Goal: Navigation & Orientation: Find specific page/section

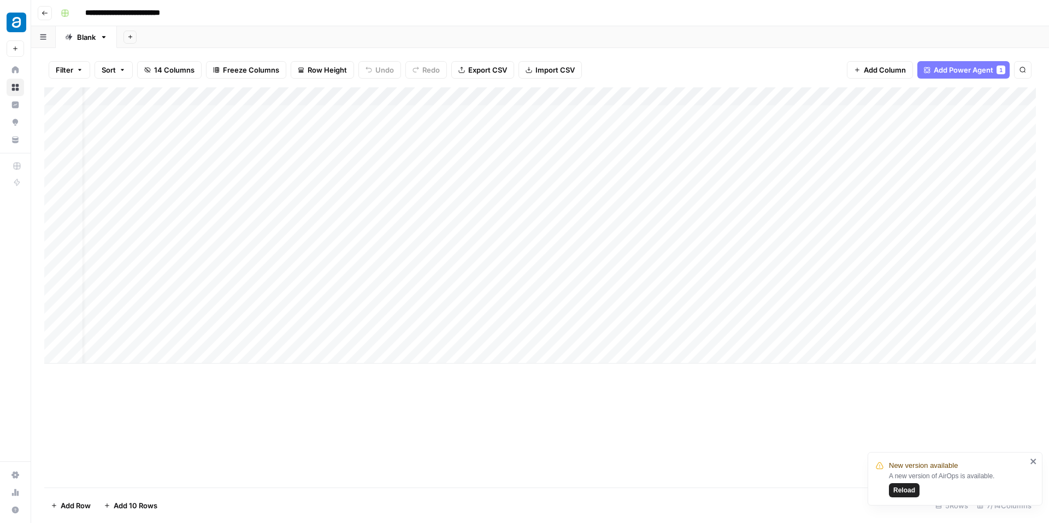
scroll to position [0, 21]
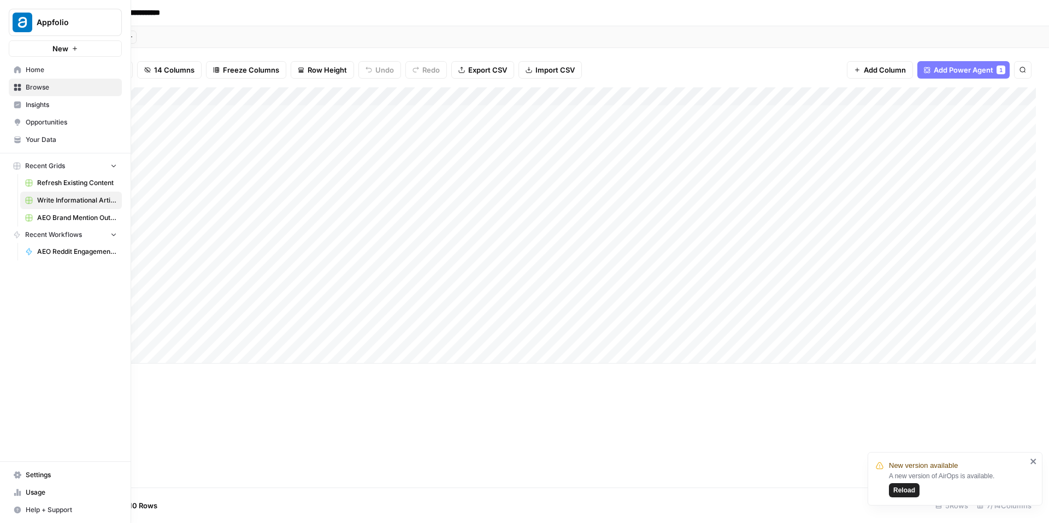
click at [63, 104] on span "Insights" at bounding box center [71, 105] width 91 height 10
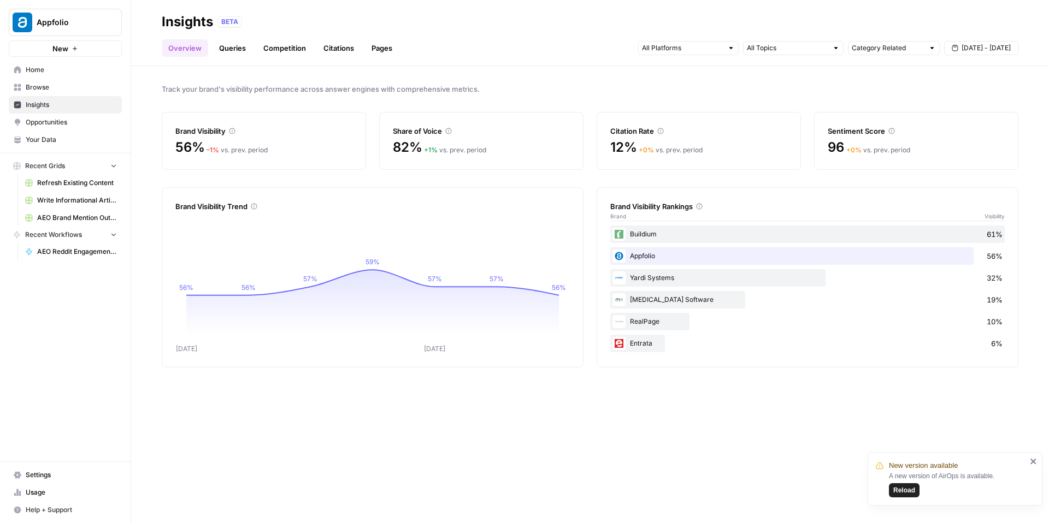
click at [88, 217] on span "AEO Brand Mention Outreach" at bounding box center [77, 218] width 80 height 10
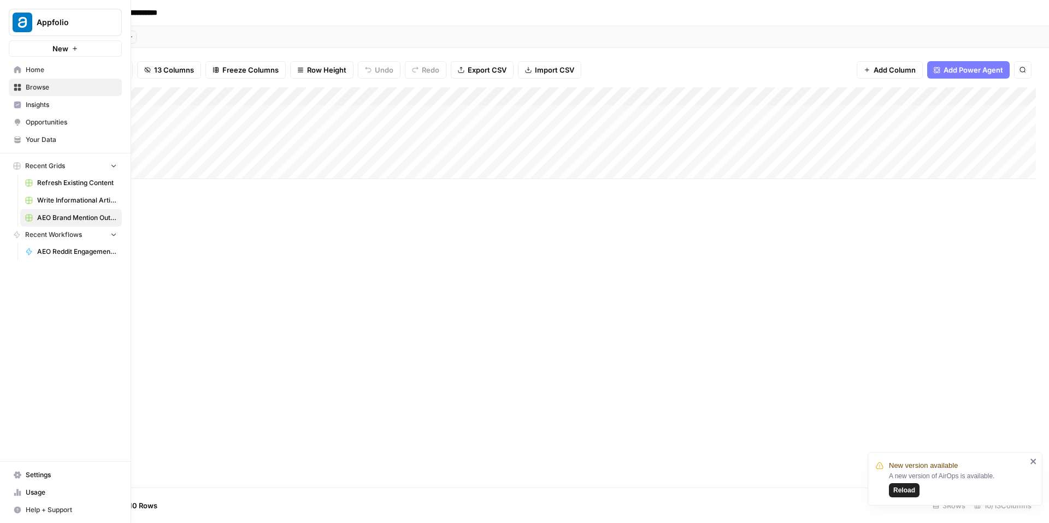
click at [60, 121] on span "Opportunities" at bounding box center [71, 122] width 91 height 10
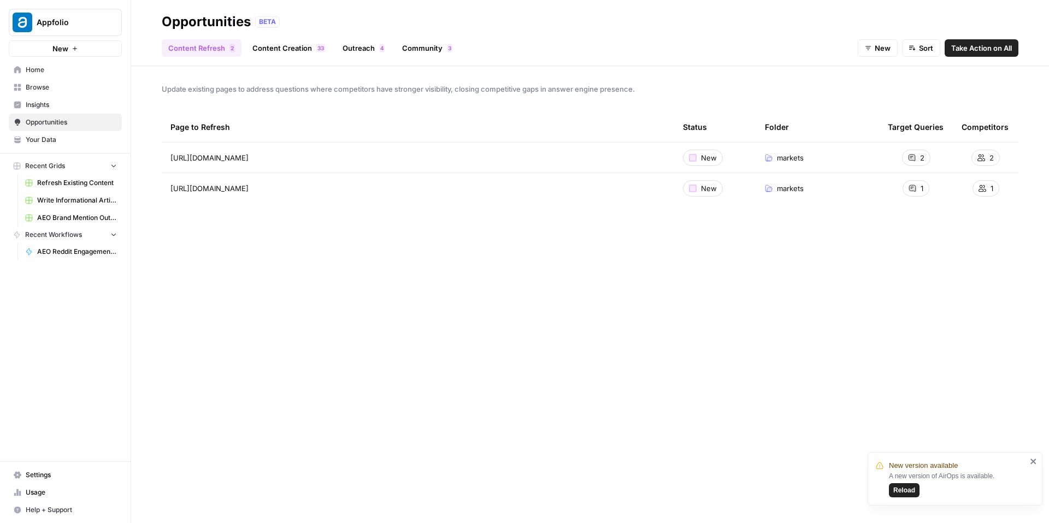
click at [362, 49] on link "Outreach 4" at bounding box center [363, 47] width 55 height 17
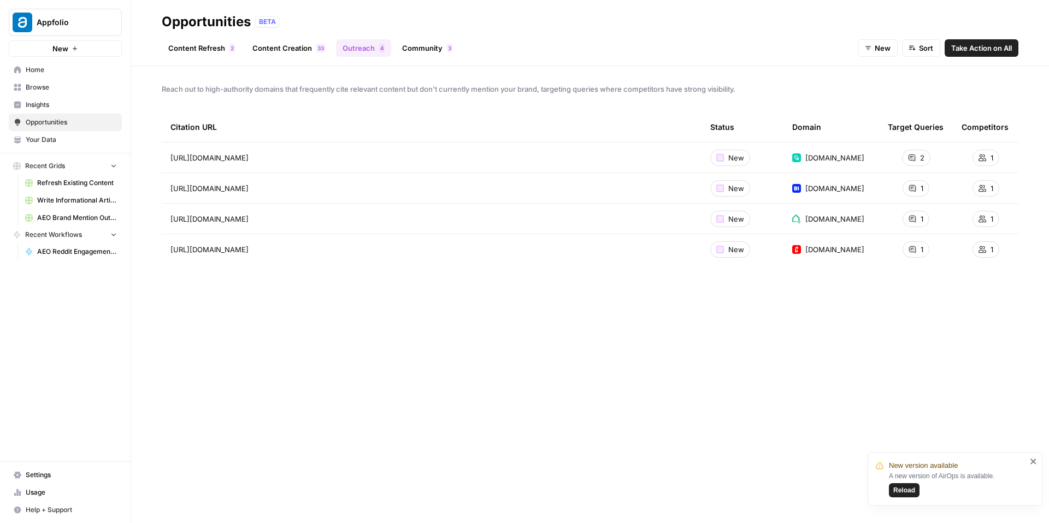
click at [216, 48] on link "Content Refresh 2" at bounding box center [202, 47] width 80 height 17
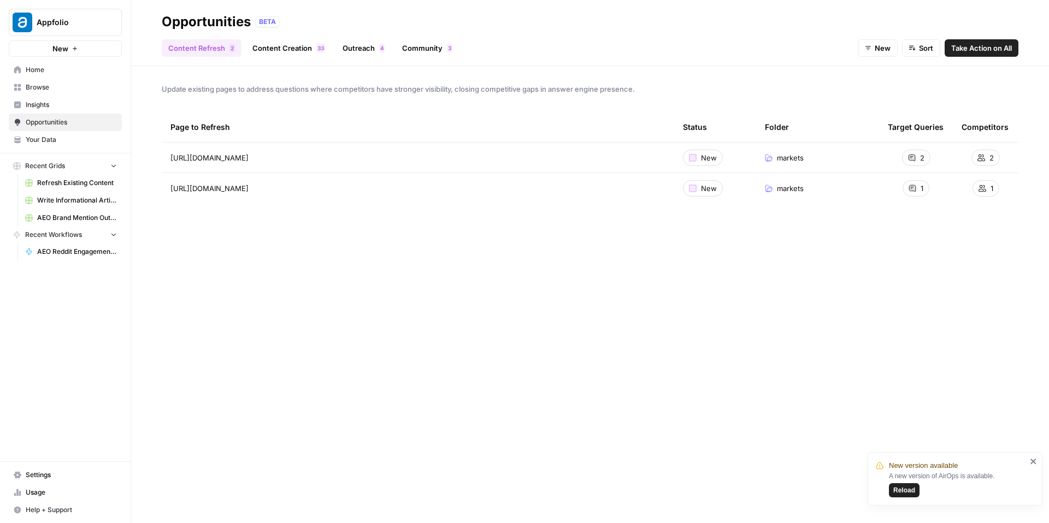
click at [298, 52] on link "Content Creation 3 3" at bounding box center [289, 47] width 86 height 17
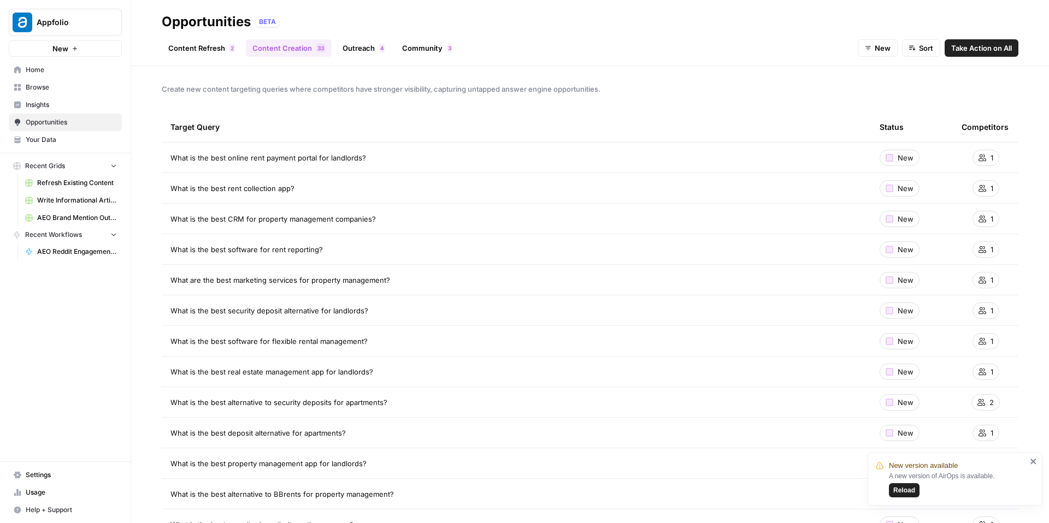
click at [354, 50] on link "Outreach 4" at bounding box center [363, 47] width 55 height 17
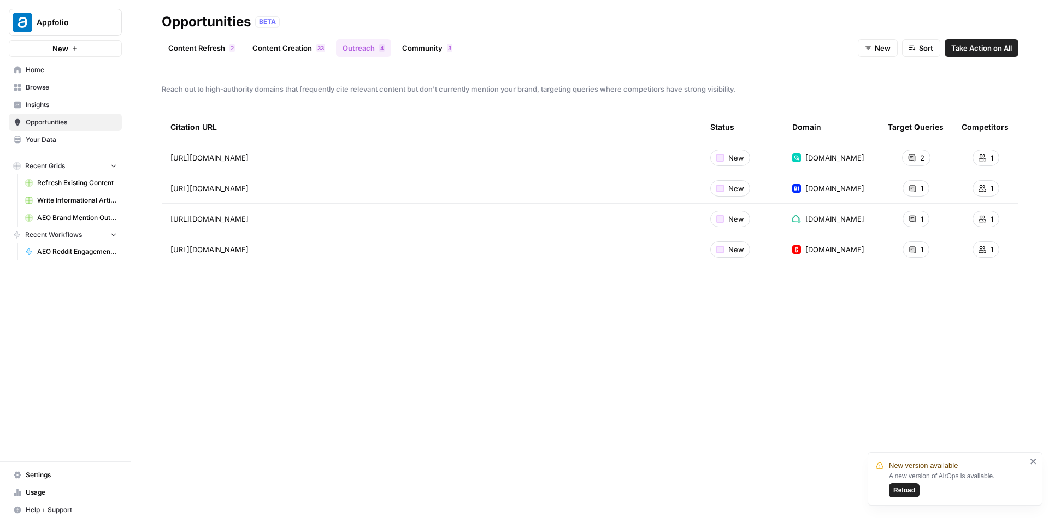
click at [429, 52] on link "Community 3" at bounding box center [426, 47] width 63 height 17
click at [371, 46] on link "Outreach 4" at bounding box center [363, 47] width 55 height 17
